Goal: Check status

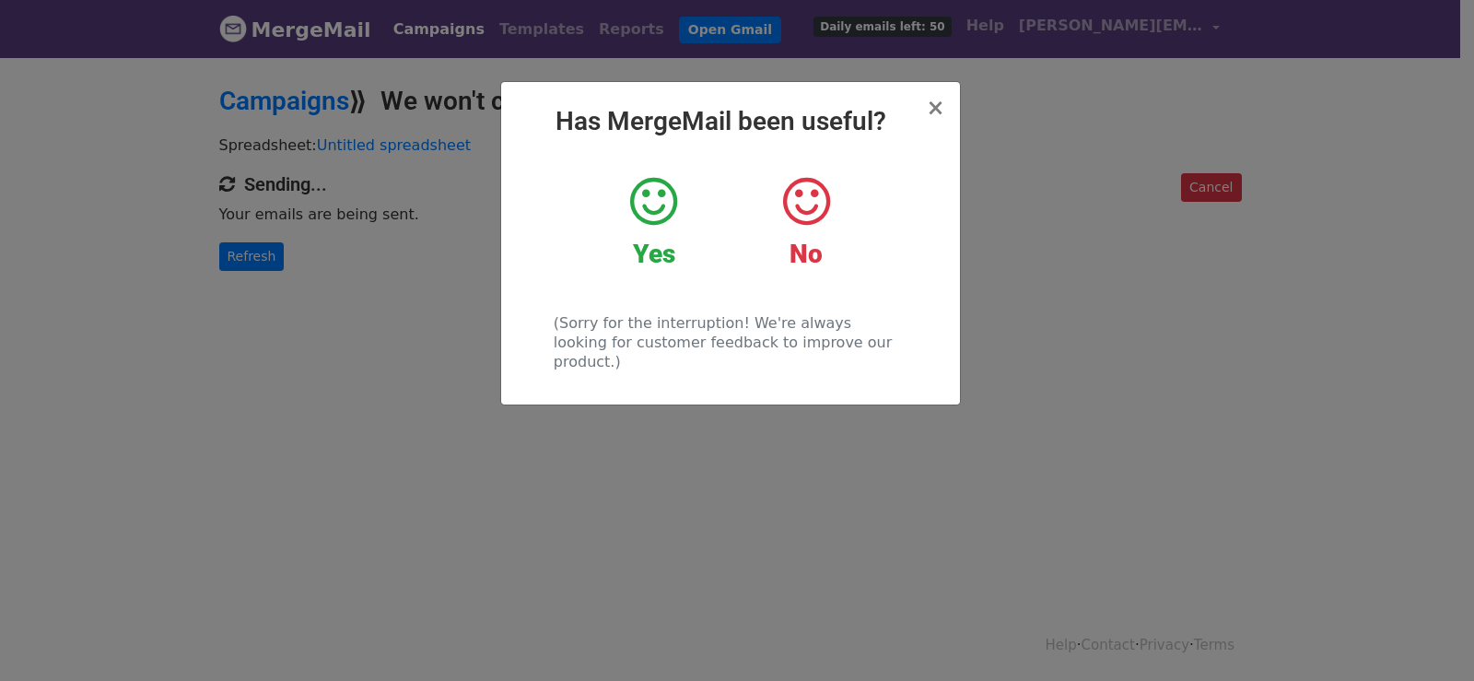
click at [347, 240] on div "× Has MergeMail been useful? Yes No (Sorry for the interruption! We're always l…" at bounding box center [737, 368] width 1474 height 626
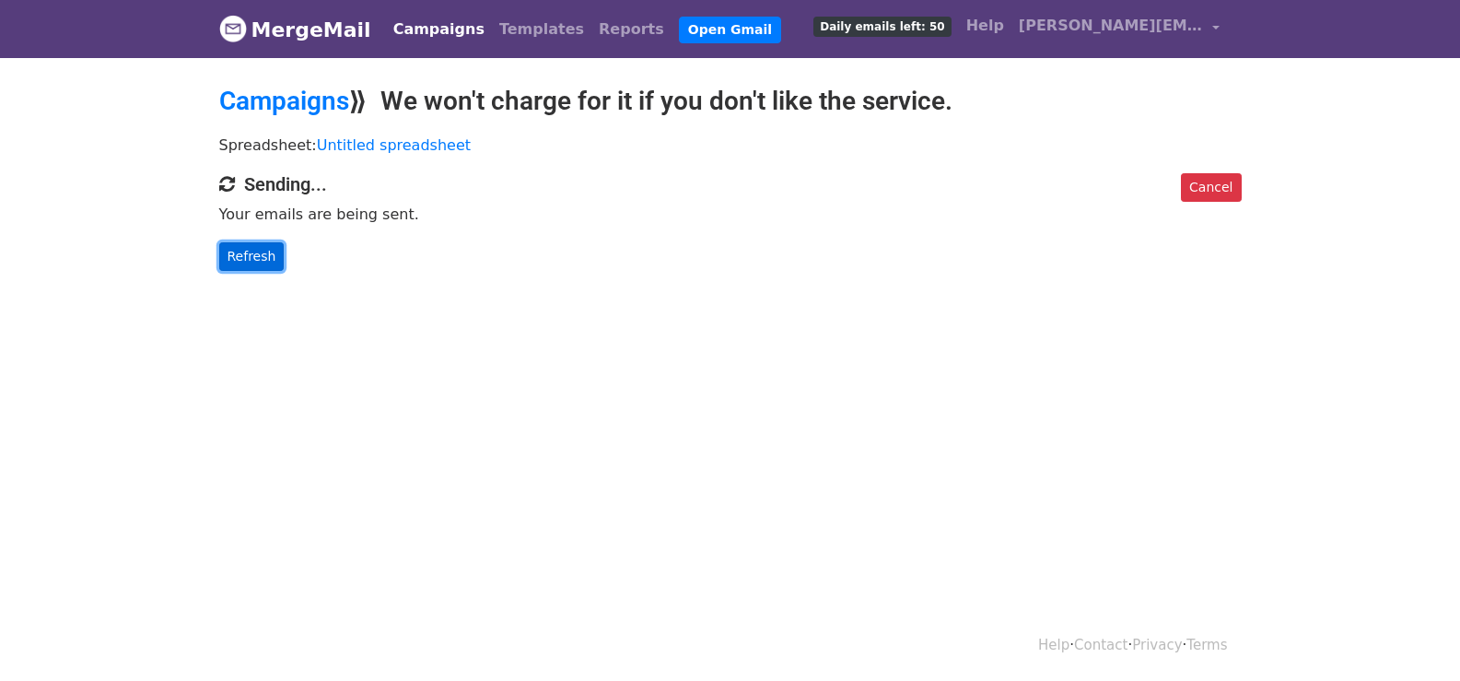
click at [240, 244] on link "Refresh" at bounding box center [251, 256] width 65 height 29
drag, startPoint x: 240, startPoint y: 244, endPoint x: 264, endPoint y: 257, distance: 27.2
click at [239, 245] on link "Refresh" at bounding box center [251, 256] width 65 height 29
click at [247, 242] on link "Refresh" at bounding box center [251, 256] width 65 height 29
click at [232, 258] on link "Refresh" at bounding box center [251, 256] width 65 height 29
